Goal: Task Accomplishment & Management: Complete application form

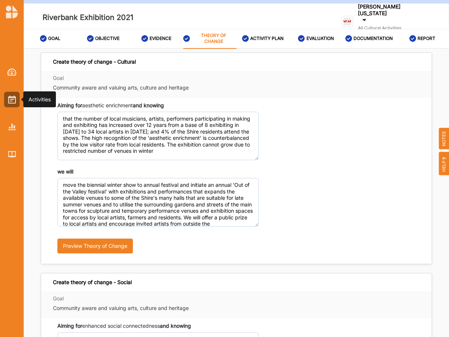
click at [10, 94] on div at bounding box center [12, 100] width 16 height 16
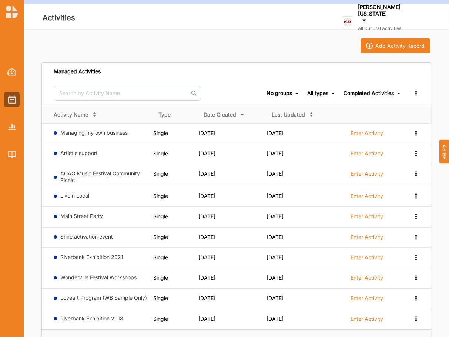
click at [365, 94] on div "Completed Activities" at bounding box center [369, 93] width 50 height 7
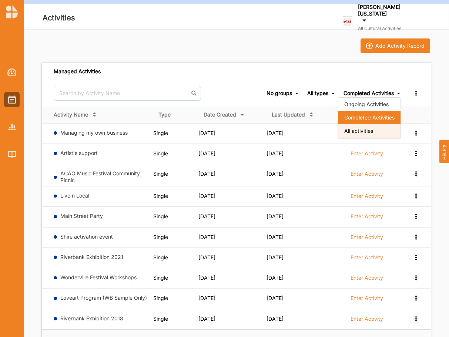
click at [358, 134] on div "All activities" at bounding box center [369, 130] width 62 height 13
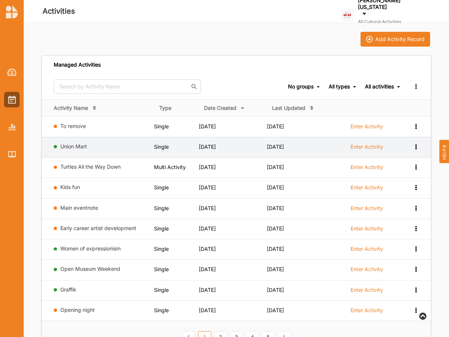
scroll to position [13, 0]
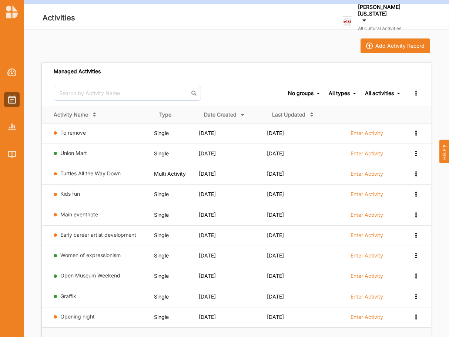
click at [243, 115] on icon at bounding box center [243, 113] width 6 height 5
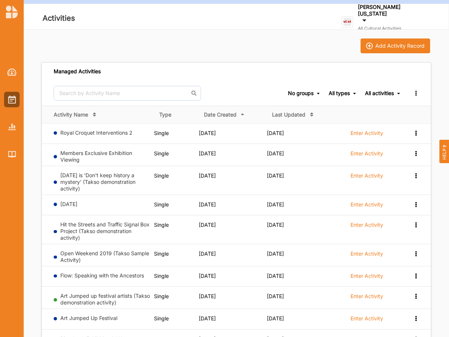
click at [243, 115] on icon at bounding box center [243, 114] width 6 height 5
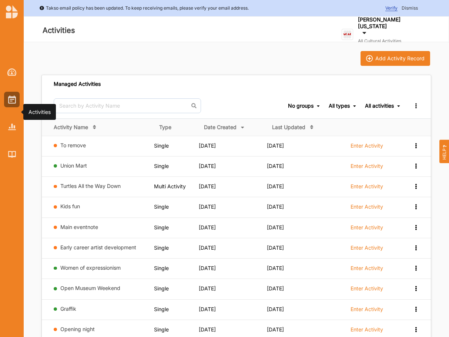
scroll to position [13, 0]
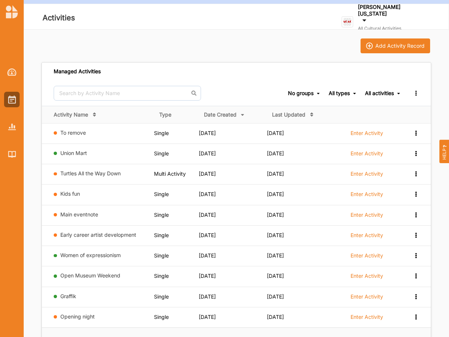
click at [377, 93] on div "All activities" at bounding box center [379, 93] width 29 height 7
click at [358, 119] on div "Completed Activities" at bounding box center [369, 117] width 62 height 13
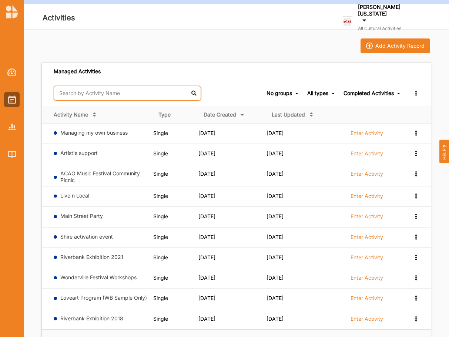
click at [81, 94] on input "text" at bounding box center [127, 93] width 147 height 15
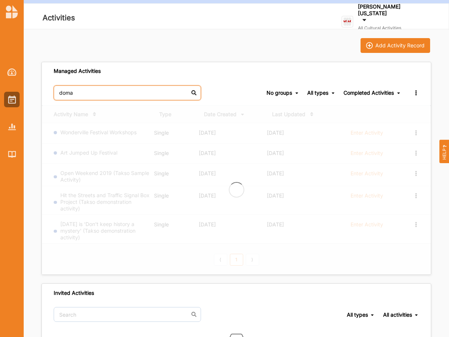
scroll to position [0, 0]
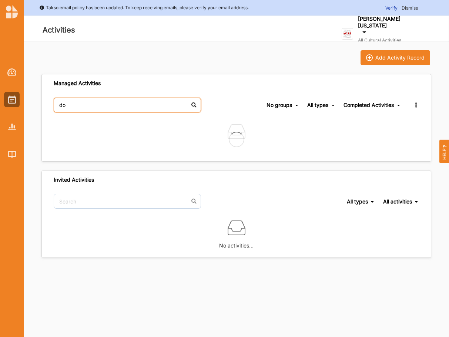
type input "d"
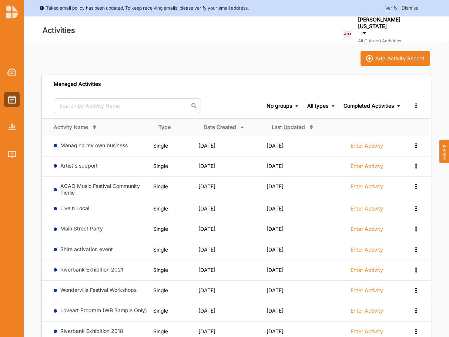
click at [316, 104] on div "All types" at bounding box center [317, 106] width 21 height 7
click at [303, 127] on div "Single" at bounding box center [313, 130] width 44 height 13
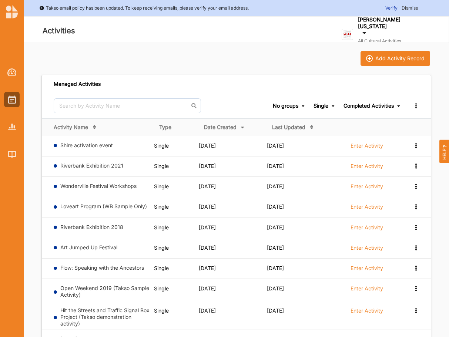
click at [360, 106] on div "Completed Activities" at bounding box center [369, 106] width 50 height 7
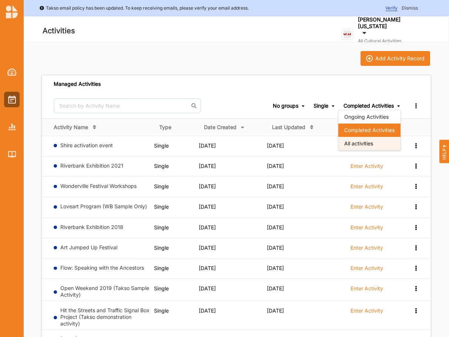
click at [363, 143] on div "All activities" at bounding box center [369, 143] width 62 height 13
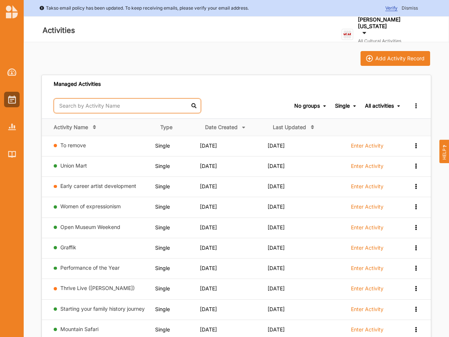
click at [67, 109] on input "text" at bounding box center [127, 105] width 147 height 15
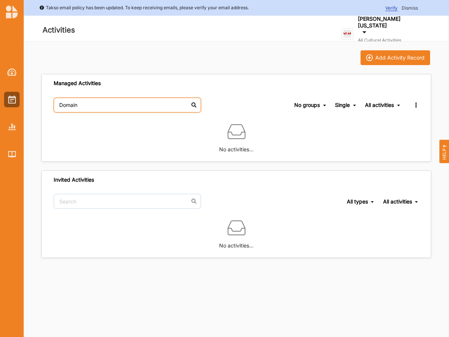
type input "Domain"
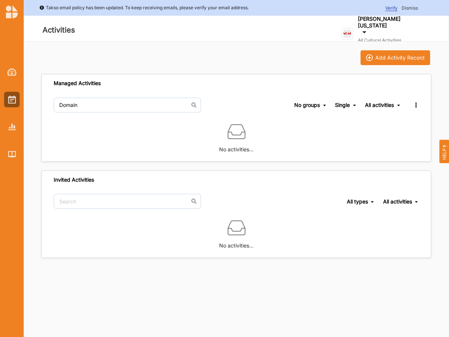
click at [393, 8] on span "Verify" at bounding box center [391, 8] width 12 height 6
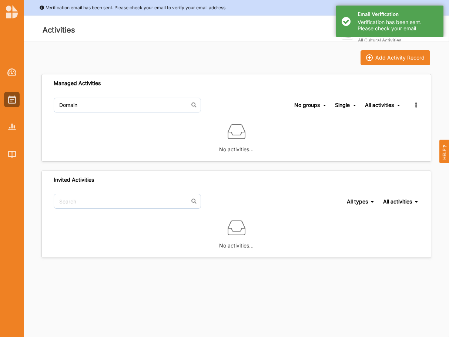
drag, startPoint x: 269, startPoint y: 39, endPoint x: 336, endPoint y: 19, distance: 69.6
click at [269, 38] on div "Activities" at bounding box center [151, 31] width 257 height 41
click at [418, 7] on div "Email Verification Verification has been sent. Please check your email" at bounding box center [389, 21] width 107 height 31
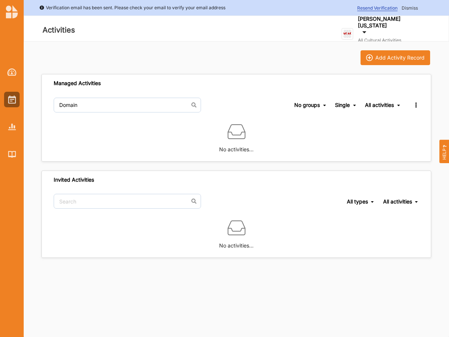
click at [414, 7] on span "Dismiss" at bounding box center [410, 8] width 16 height 6
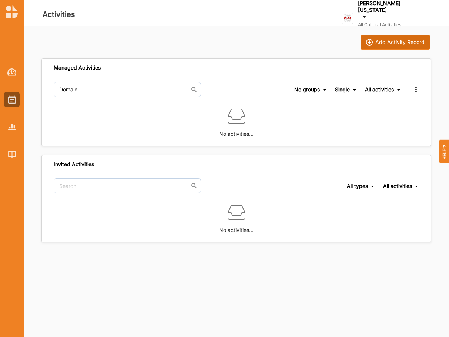
click at [392, 43] on div "Add Activity Record" at bounding box center [399, 42] width 49 height 7
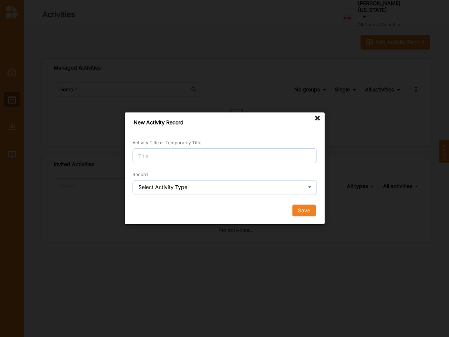
click at [319, 120] on icon at bounding box center [318, 119] width 12 height 12
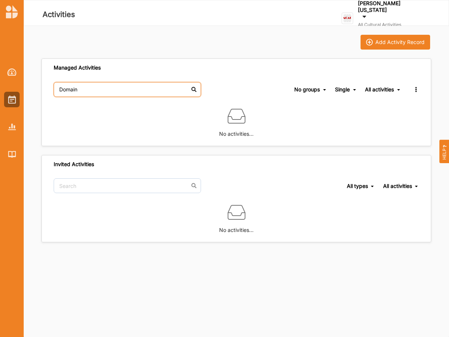
drag, startPoint x: 93, startPoint y: 94, endPoint x: 14, endPoint y: 86, distance: 79.2
click at [54, 86] on input "Domain" at bounding box center [127, 89] width 147 height 15
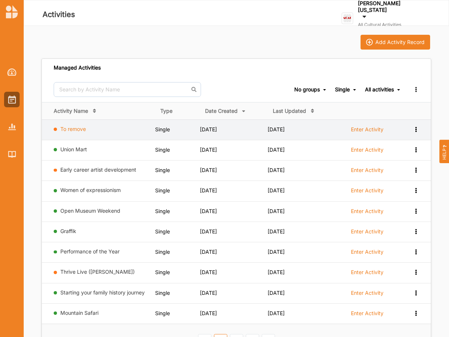
click at [68, 127] on link "To remove" at bounding box center [73, 129] width 26 height 6
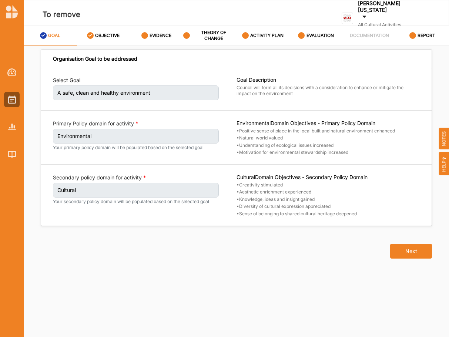
click at [94, 190] on label "Cultural" at bounding box center [136, 190] width 166 height 15
click at [11, 95] on div at bounding box center [12, 100] width 16 height 16
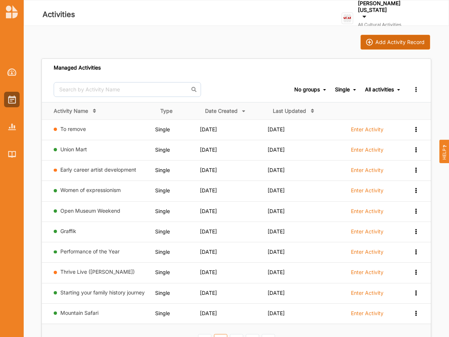
click at [393, 38] on button "Add Activity Record" at bounding box center [396, 42] width 70 height 15
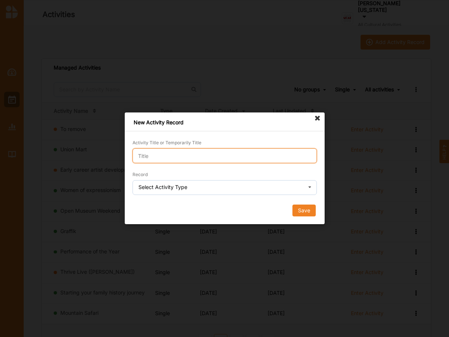
click at [167, 155] on input "Activity Title or Temporarily Title" at bounding box center [225, 155] width 184 height 15
click at [319, 118] on icon at bounding box center [318, 119] width 12 height 12
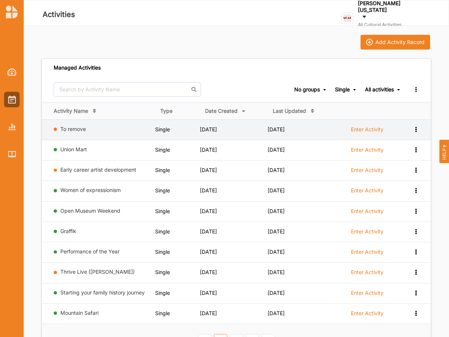
click at [413, 129] on icon at bounding box center [416, 128] width 6 height 5
click at [392, 181] on div "Remove" at bounding box center [397, 182] width 33 height 5
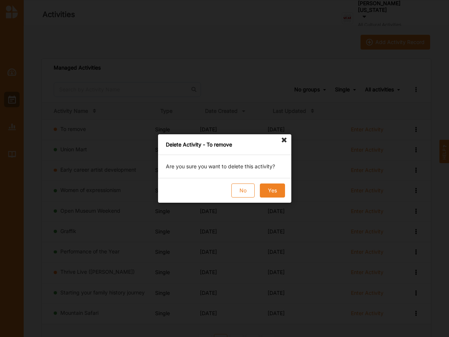
click at [276, 187] on button "Yes" at bounding box center [271, 191] width 25 height 14
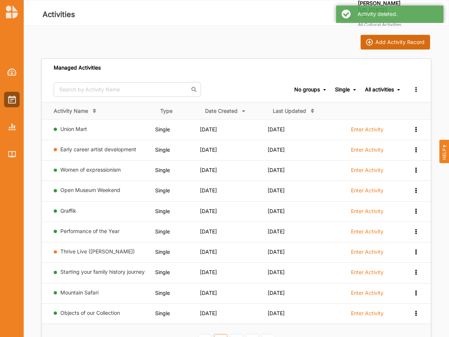
click at [401, 43] on div "Add Activity Record" at bounding box center [399, 42] width 49 height 7
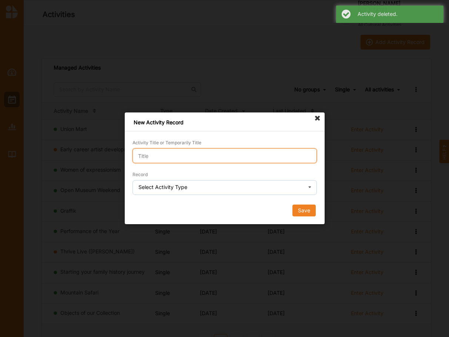
click at [171, 155] on input "Activity Title or Temporarily Title" at bounding box center [225, 155] width 184 height 15
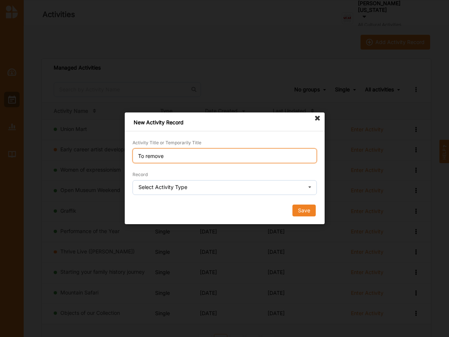
type input "To remove"
click at [169, 188] on div "Select Activity Type" at bounding box center [162, 187] width 49 height 5
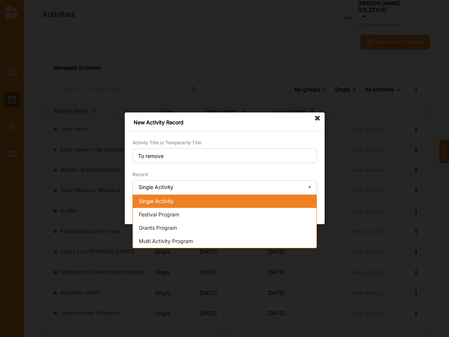
click at [166, 200] on span "Single Activity" at bounding box center [156, 201] width 35 height 6
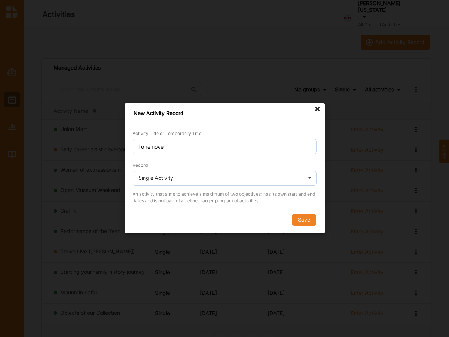
click at [305, 215] on button "Save" at bounding box center [303, 220] width 23 height 12
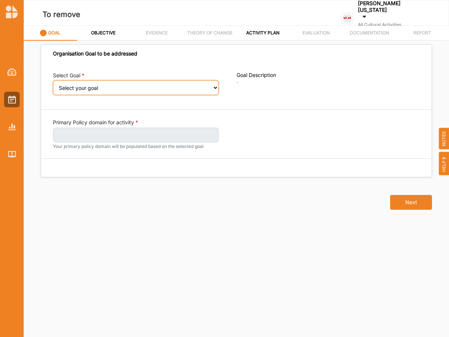
click at [53, 80] on select "Select your goal Abundant local jobs and economic opportunities A safe, clean a…" at bounding box center [136, 87] width 166 height 15
select select "66"
click option "A place for engagement with, and understanding of Aboriginal and [PERSON_NAME] …" at bounding box center [0, 0] width 0 height 0
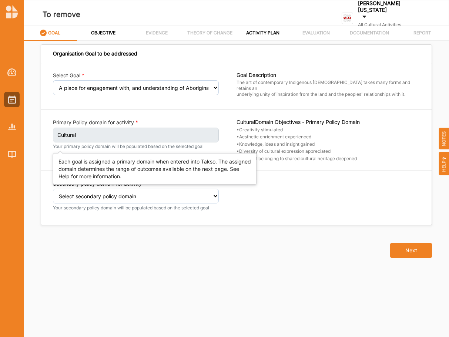
click at [86, 135] on label "Cultural" at bounding box center [136, 135] width 166 height 15
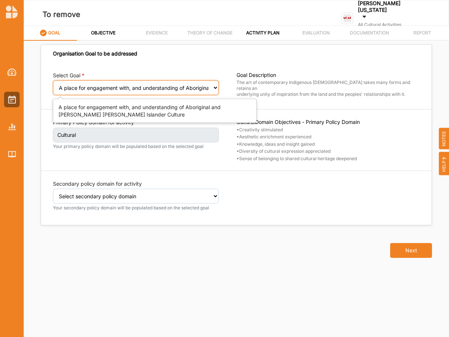
click at [53, 80] on select "Select your goal Abundant local jobs and economic opportunities A safe, clean a…" at bounding box center [136, 87] width 166 height 15
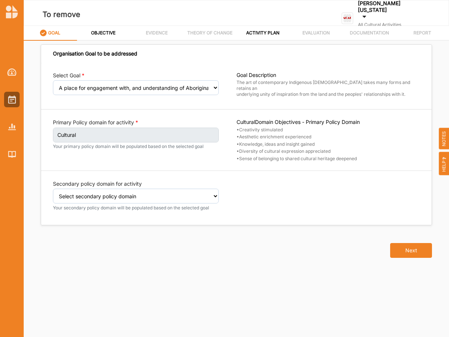
drag, startPoint x: 216, startPoint y: 89, endPoint x: 152, endPoint y: 55, distance: 72.0
click at [152, 55] on div "Organisation Goal to be addressed" at bounding box center [236, 54] width 391 height 18
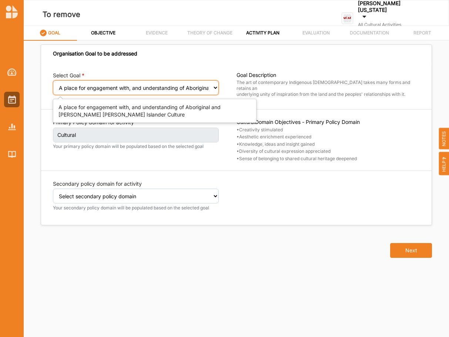
click at [53, 80] on select "Select your goal Abundant local jobs and economic opportunities A safe, clean a…" at bounding box center [136, 87] width 166 height 15
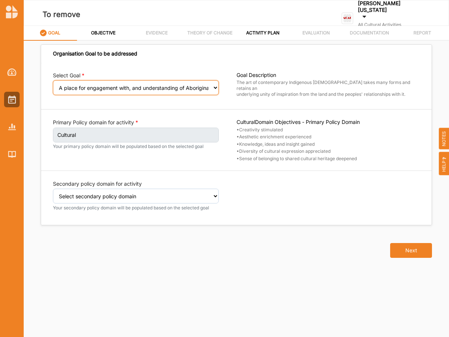
select select "57"
click option "A diverse and equitable community" at bounding box center [0, 0] width 0 height 0
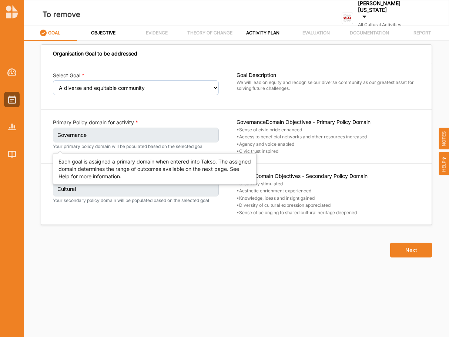
click at [214, 137] on label "Governance" at bounding box center [136, 135] width 166 height 15
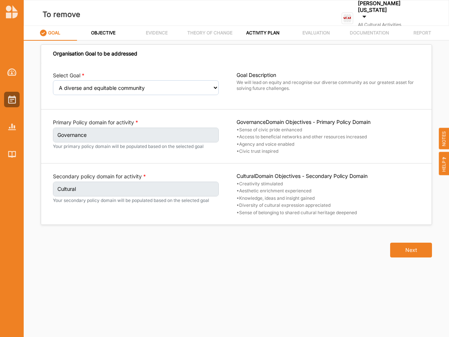
click at [386, 10] on label "[PERSON_NAME][US_STATE]" at bounding box center [392, 6] width 69 height 13
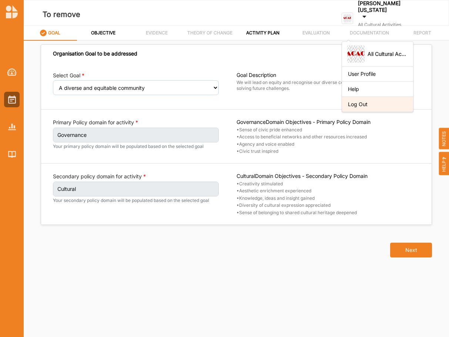
click at [367, 101] on div "Log Out" at bounding box center [377, 104] width 59 height 7
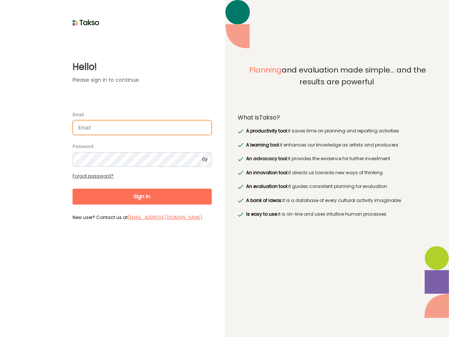
type input "[PERSON_NAME][EMAIL_ADDRESS][DOMAIN_NAME]"
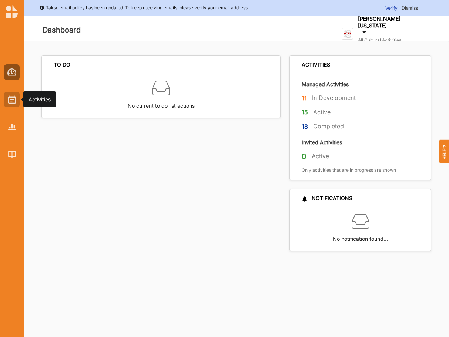
click at [14, 103] on img at bounding box center [12, 100] width 8 height 8
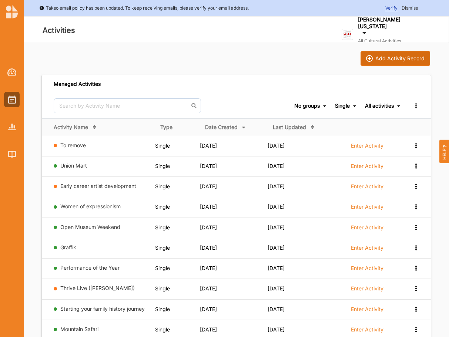
click at [394, 58] on div "Add Activity Record" at bounding box center [399, 58] width 49 height 7
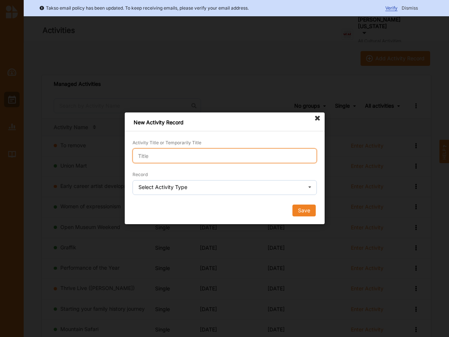
click at [225, 154] on input "Activity Title or Temporarily Title" at bounding box center [225, 155] width 184 height 15
drag, startPoint x: 152, startPoint y: 160, endPoint x: 188, endPoint y: 160, distance: 35.9
click at [158, 159] on input "single" at bounding box center [225, 155] width 184 height 15
drag, startPoint x: 183, startPoint y: 155, endPoint x: 136, endPoint y: 156, distance: 47.0
click at [136, 156] on input "single" at bounding box center [225, 155] width 184 height 15
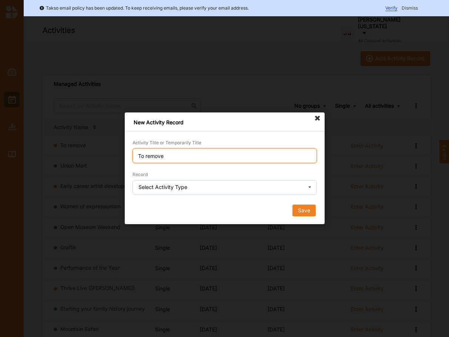
type input "To remove"
click at [160, 190] on div "Select Activity Type" at bounding box center [162, 187] width 49 height 5
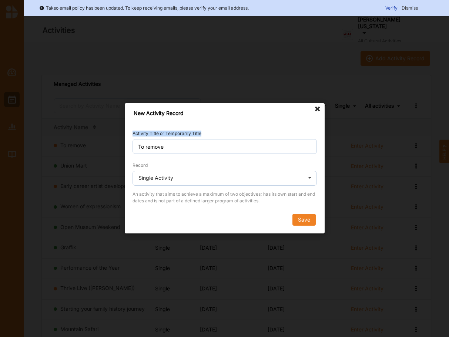
drag, startPoint x: 268, startPoint y: 129, endPoint x: 265, endPoint y: 127, distance: 4.2
click at [268, 129] on div "New Activity Record Activity Title or Temporarily Title To remove Record Single…" at bounding box center [225, 168] width 200 height 130
click at [316, 110] on icon at bounding box center [318, 109] width 12 height 12
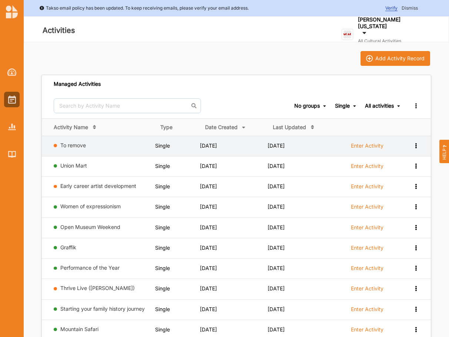
click at [60, 146] on div "To remove" at bounding box center [103, 146] width 98 height 9
click at [80, 146] on link "To remove" at bounding box center [73, 145] width 26 height 6
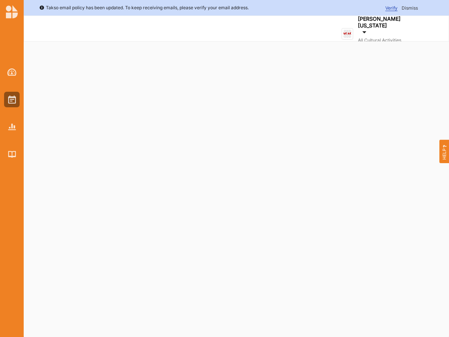
select select "57"
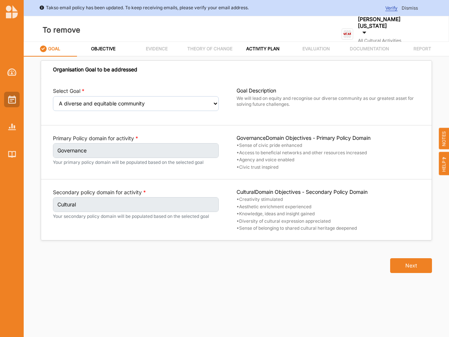
click at [6, 98] on div at bounding box center [12, 100] width 16 height 16
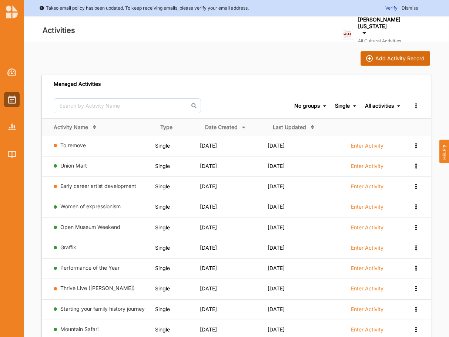
click at [410, 59] on div "Add Activity Record" at bounding box center [399, 58] width 49 height 7
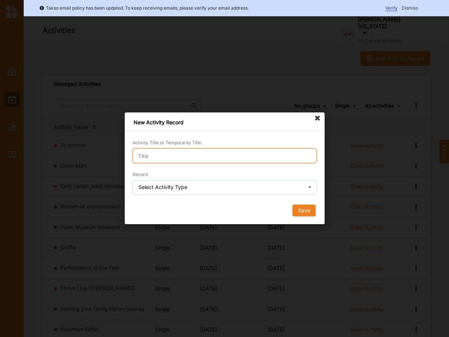
click at [165, 157] on input "Activity Title or Temporarily Title" at bounding box center [225, 155] width 184 height 15
type input "Also to remove"
click at [181, 187] on div "Select Activity Type" at bounding box center [162, 187] width 49 height 5
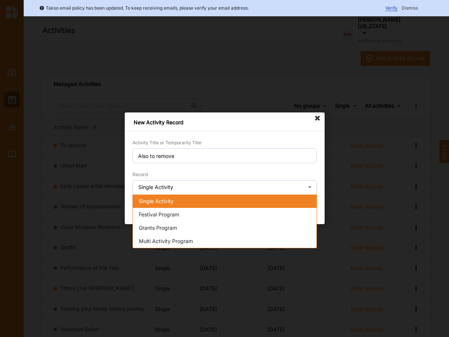
click at [175, 202] on div "Single Activity" at bounding box center [225, 201] width 184 height 13
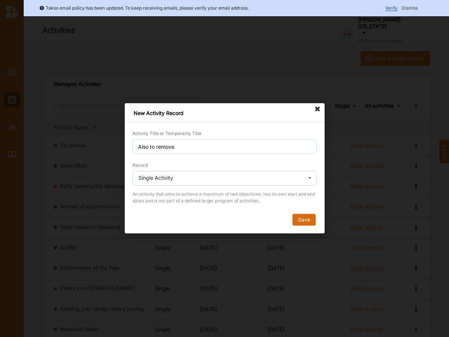
click at [306, 219] on button "Save" at bounding box center [303, 220] width 23 height 12
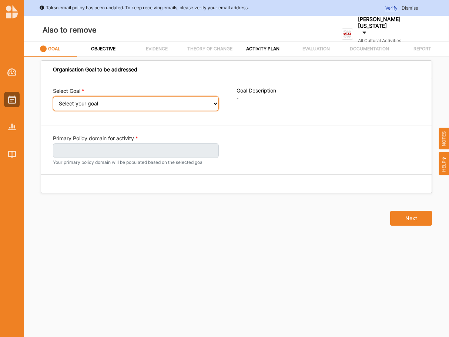
click at [53, 96] on select "Select your goal Abundant local jobs and economic opportunities A safe, clean a…" at bounding box center [136, 103] width 166 height 15
select select "57"
click option "A diverse and equitable community" at bounding box center [0, 0] width 0 height 0
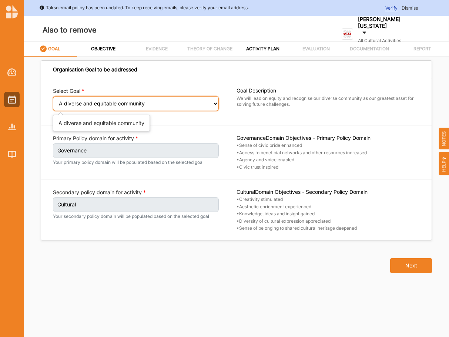
click at [53, 96] on select "Select your goal Abundant local jobs and economic opportunities A safe, clean a…" at bounding box center [136, 103] width 166 height 15
select select "42"
click option "Community aware and valuing arts, culture and heritage" at bounding box center [0, 0] width 0 height 0
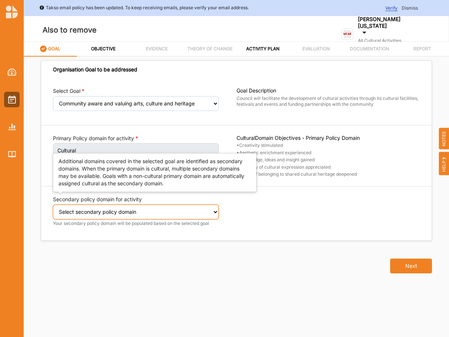
click at [53, 205] on select "Select secondary policy domain No second domain for this activity Cultural Soci…" at bounding box center [136, 212] width 166 height 15
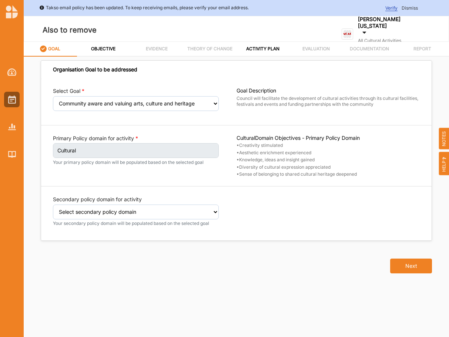
click at [337, 163] on label "• Knowledge, ideas and insight gained" at bounding box center [329, 160] width 184 height 6
click at [305, 210] on div at bounding box center [329, 214] width 184 height 36
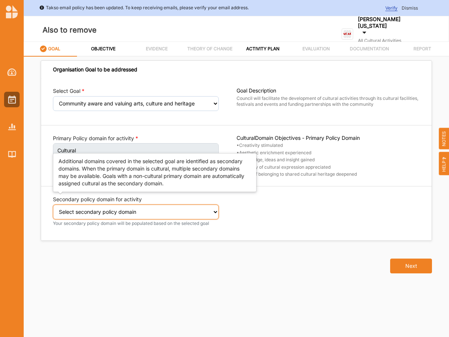
click at [53, 205] on select "Select secondary policy domain No second domain for this activity Cultural Soci…" at bounding box center [136, 212] width 166 height 15
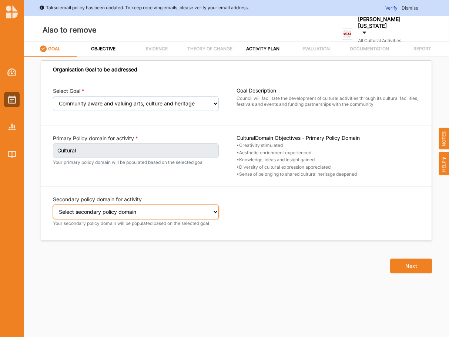
select select "0"
click option "No second domain for this activity" at bounding box center [0, 0] width 0 height 0
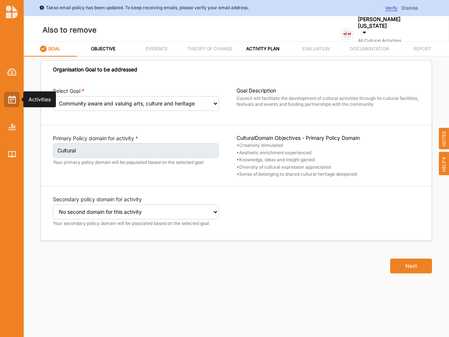
click at [13, 103] on img at bounding box center [12, 100] width 8 height 8
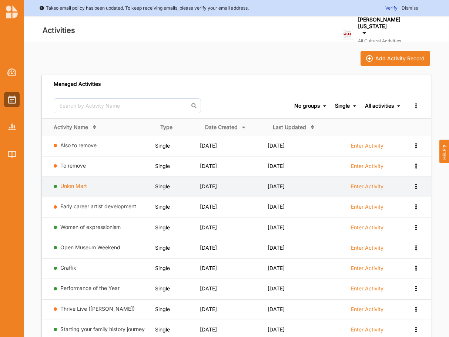
click at [75, 185] on link "Union Mart" at bounding box center [73, 186] width 27 height 6
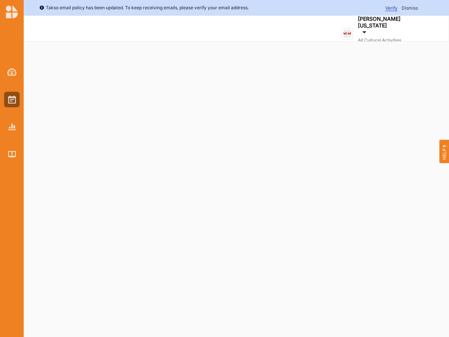
select select "5"
